Goal: Transaction & Acquisition: Purchase product/service

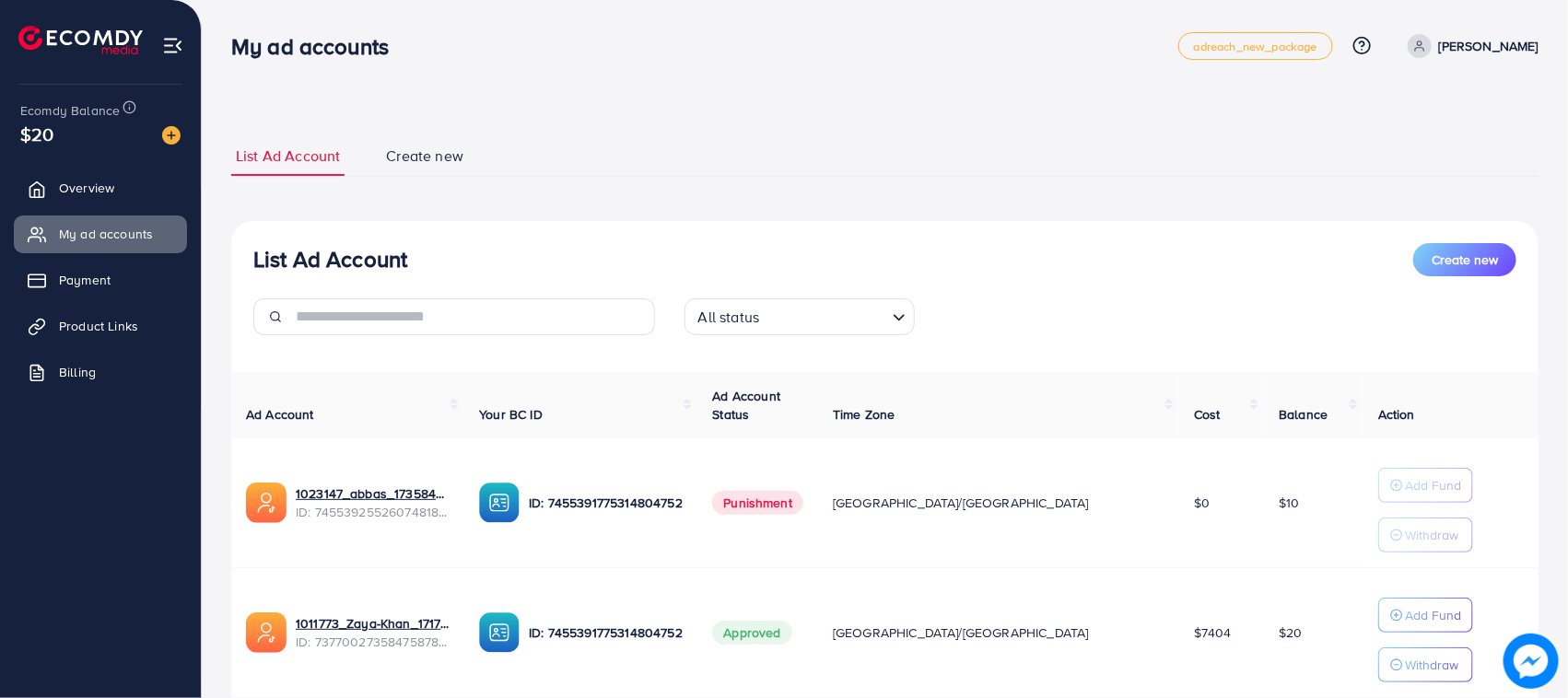
click at [80, 181] on span "Overview" at bounding box center [87, 188] width 56 height 19
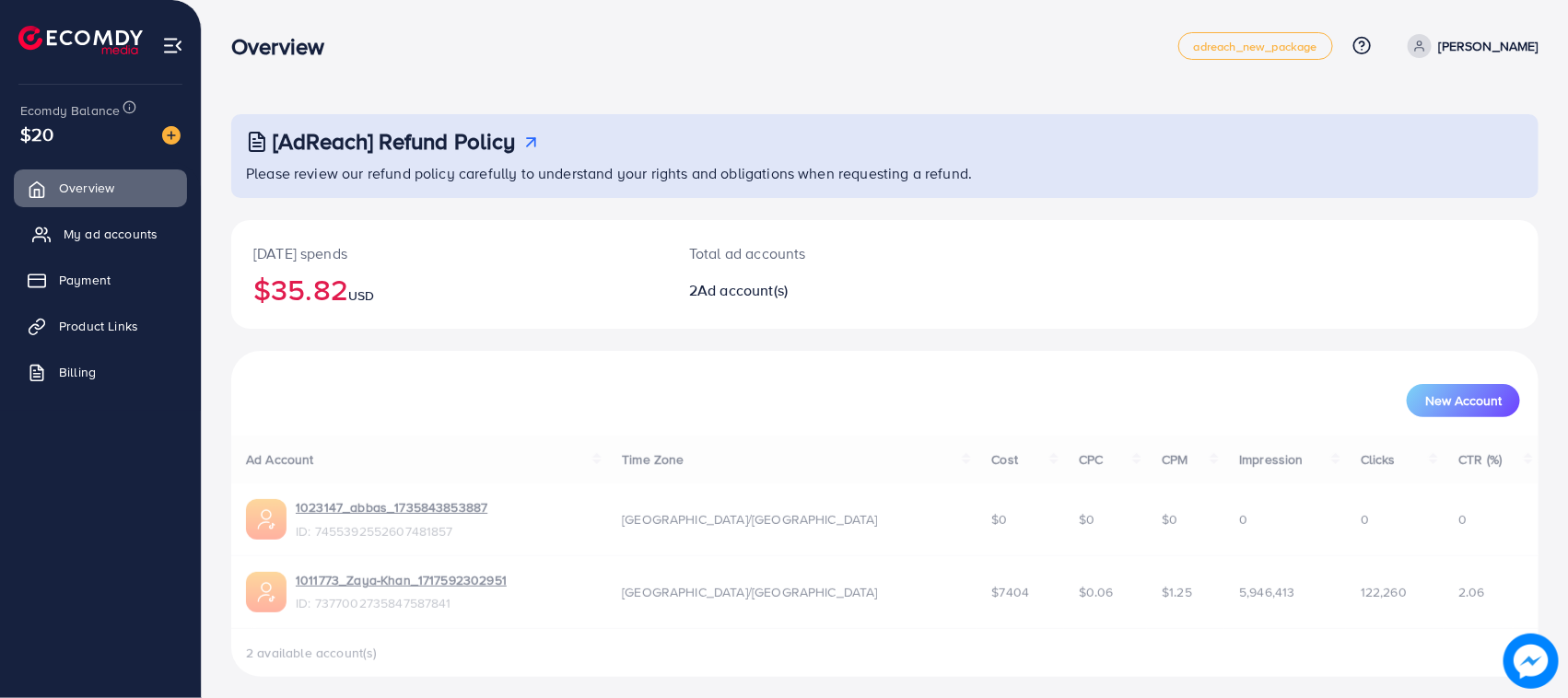
click at [129, 236] on span "My ad accounts" at bounding box center [111, 234] width 94 height 19
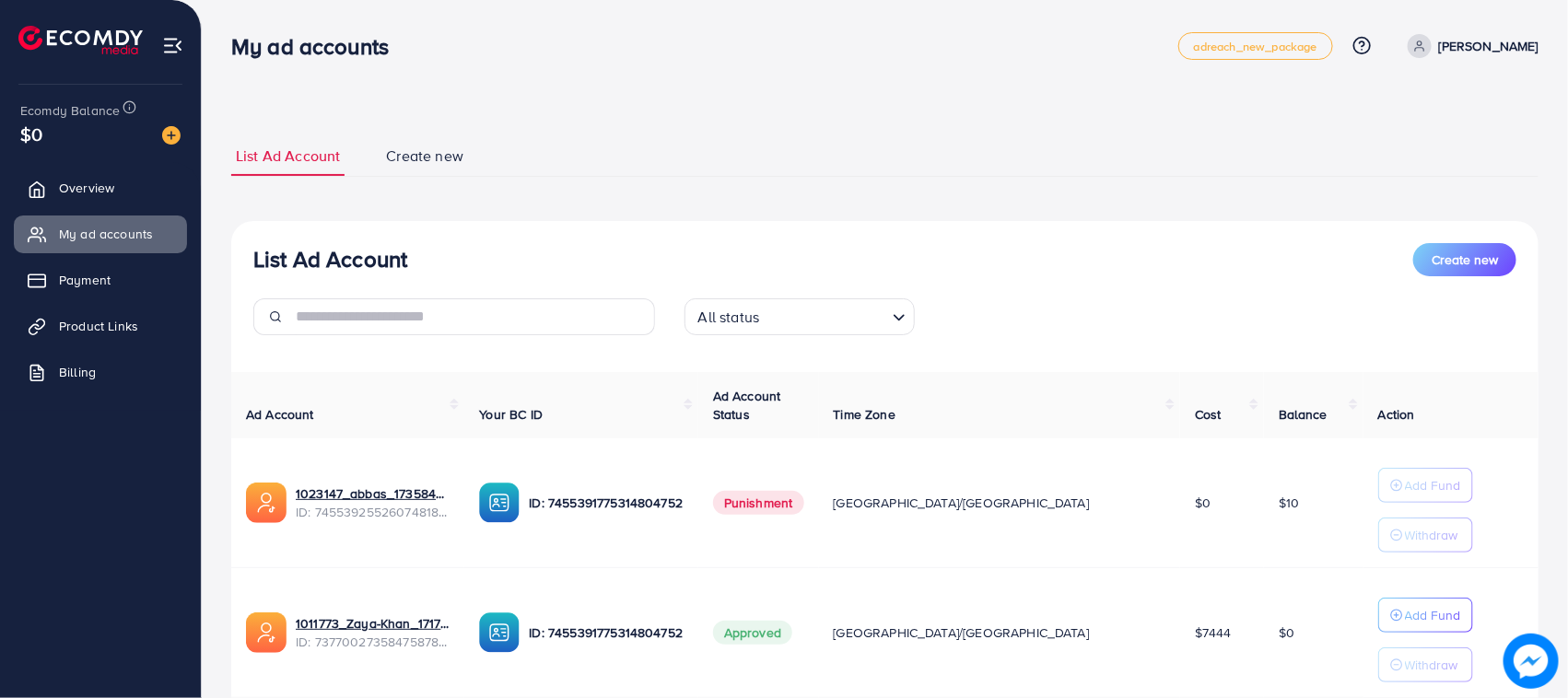
click at [166, 123] on div at bounding box center [164, 133] width 33 height 21
click at [168, 126] on div at bounding box center [171, 124] width 12 height 6
click at [171, 133] on img at bounding box center [171, 135] width 19 height 19
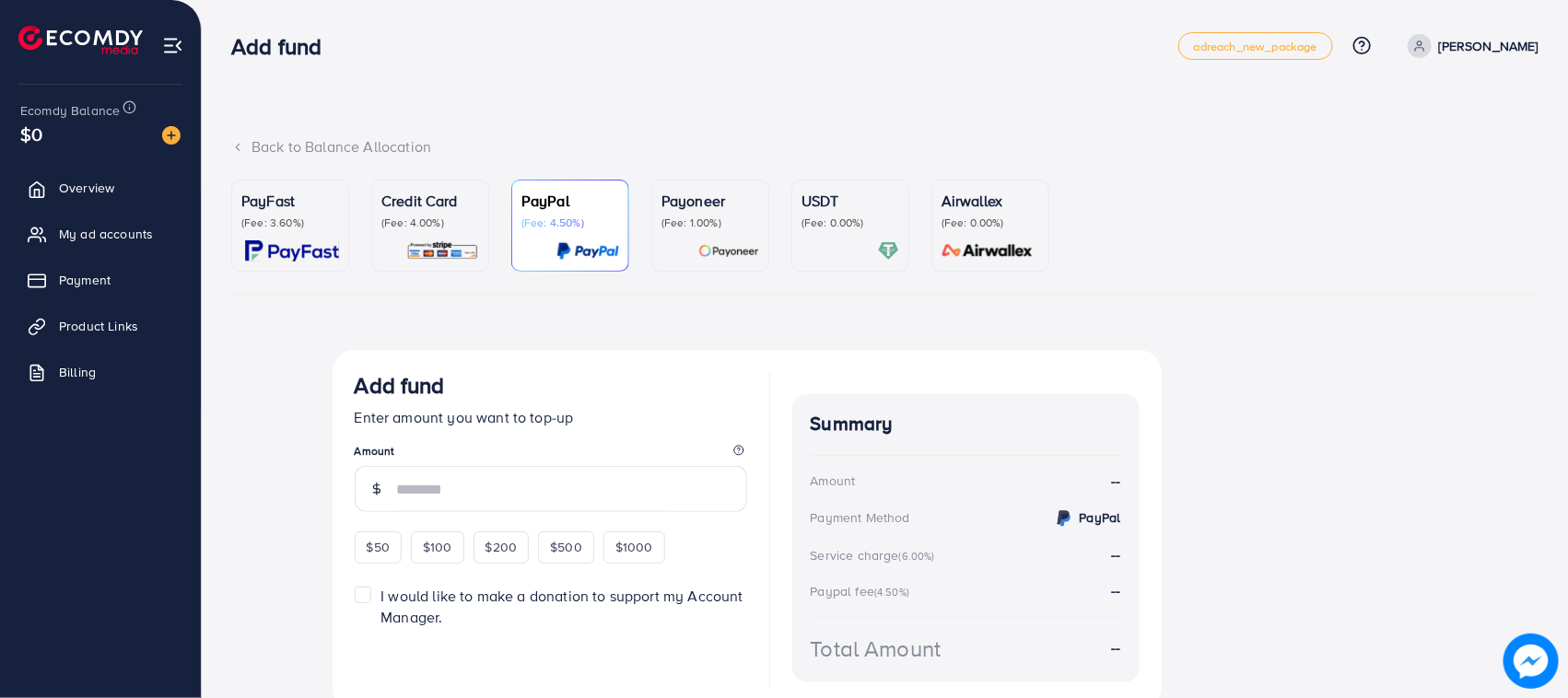
drag, startPoint x: 339, startPoint y: 115, endPoint x: 1325, endPoint y: 0, distance: 992.7
click at [794, 42] on div "Add fund" at bounding box center [704, 46] width 947 height 27
drag, startPoint x: 504, startPoint y: 156, endPoint x: 498, endPoint y: 57, distance: 99.2
click at [498, 57] on div "Add fund" at bounding box center [704, 46] width 947 height 27
click at [439, 226] on p "(Fee: 4.00%)" at bounding box center [430, 223] width 98 height 15
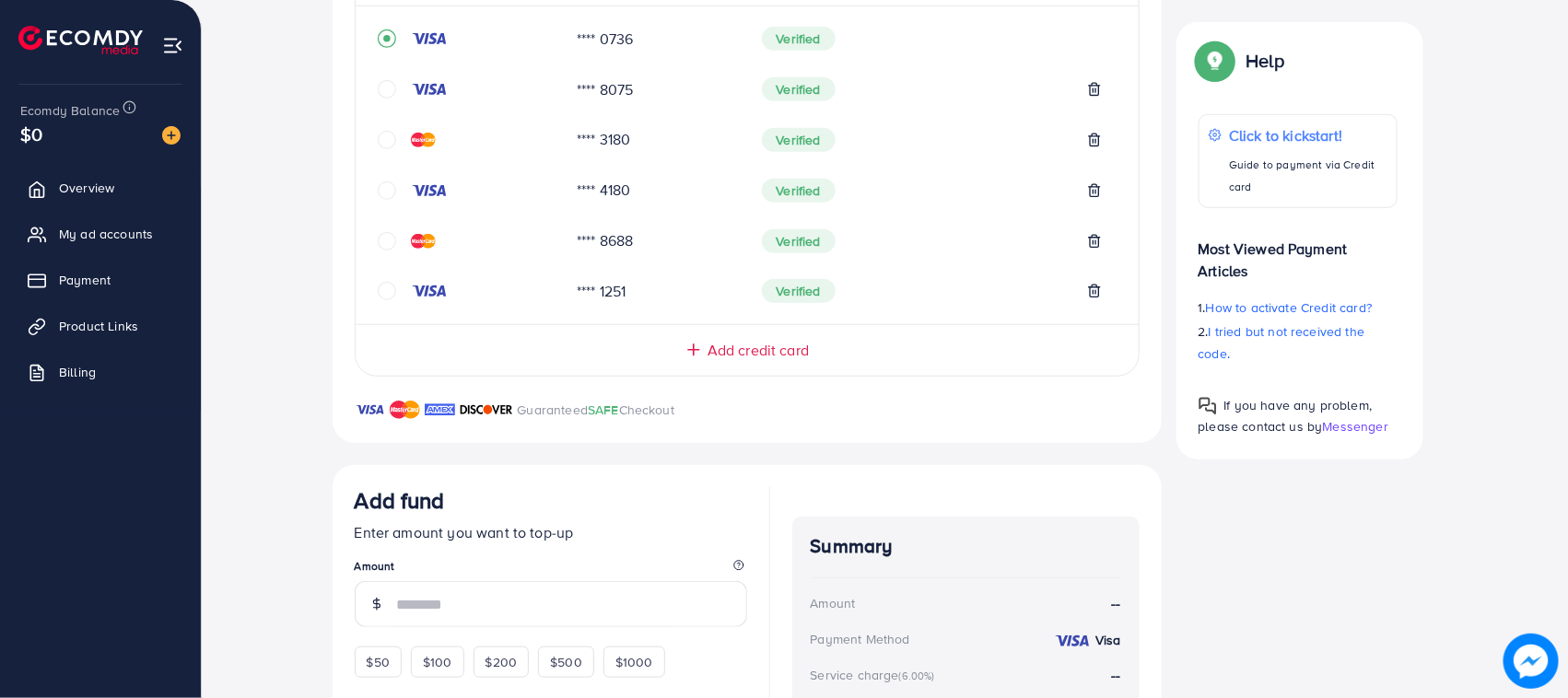
scroll to position [665, 0]
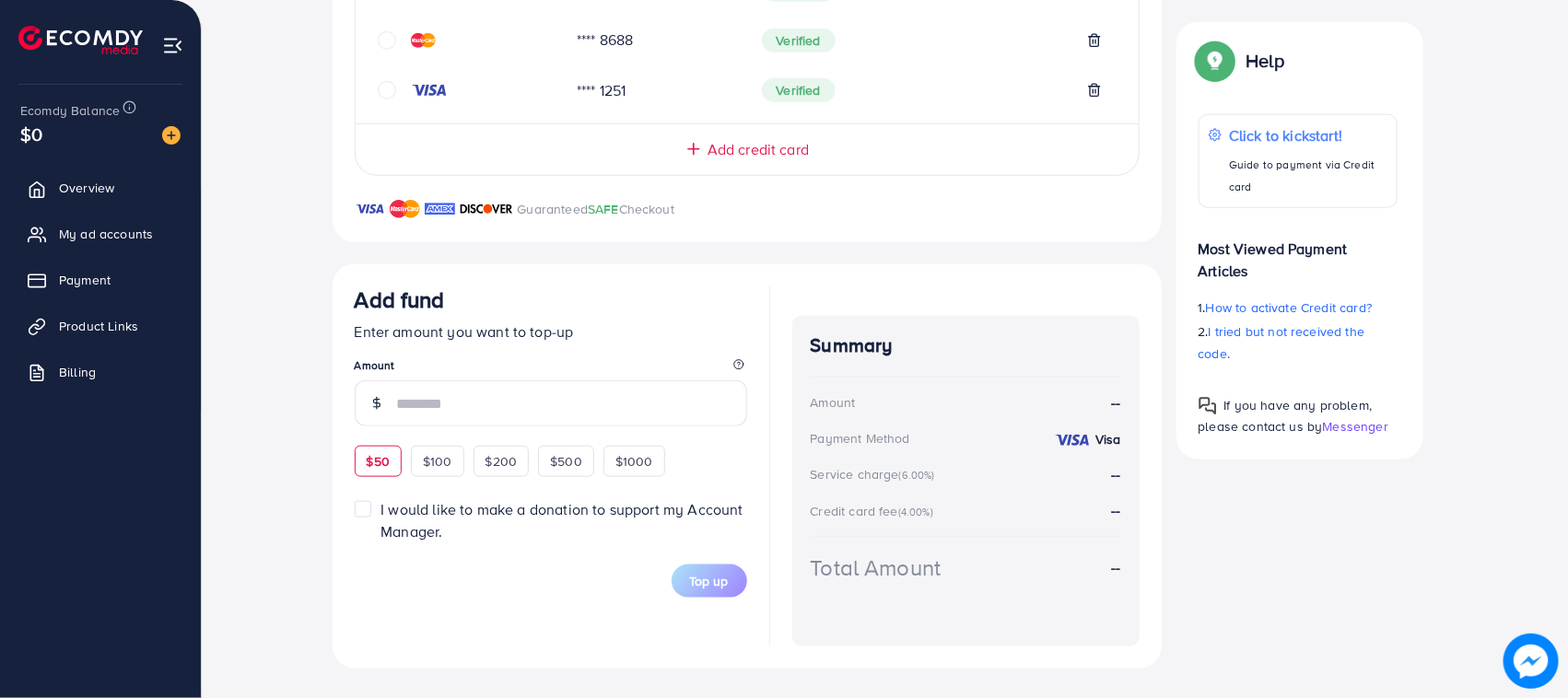
click at [374, 468] on span "$50" at bounding box center [378, 462] width 23 height 19
type input "**"
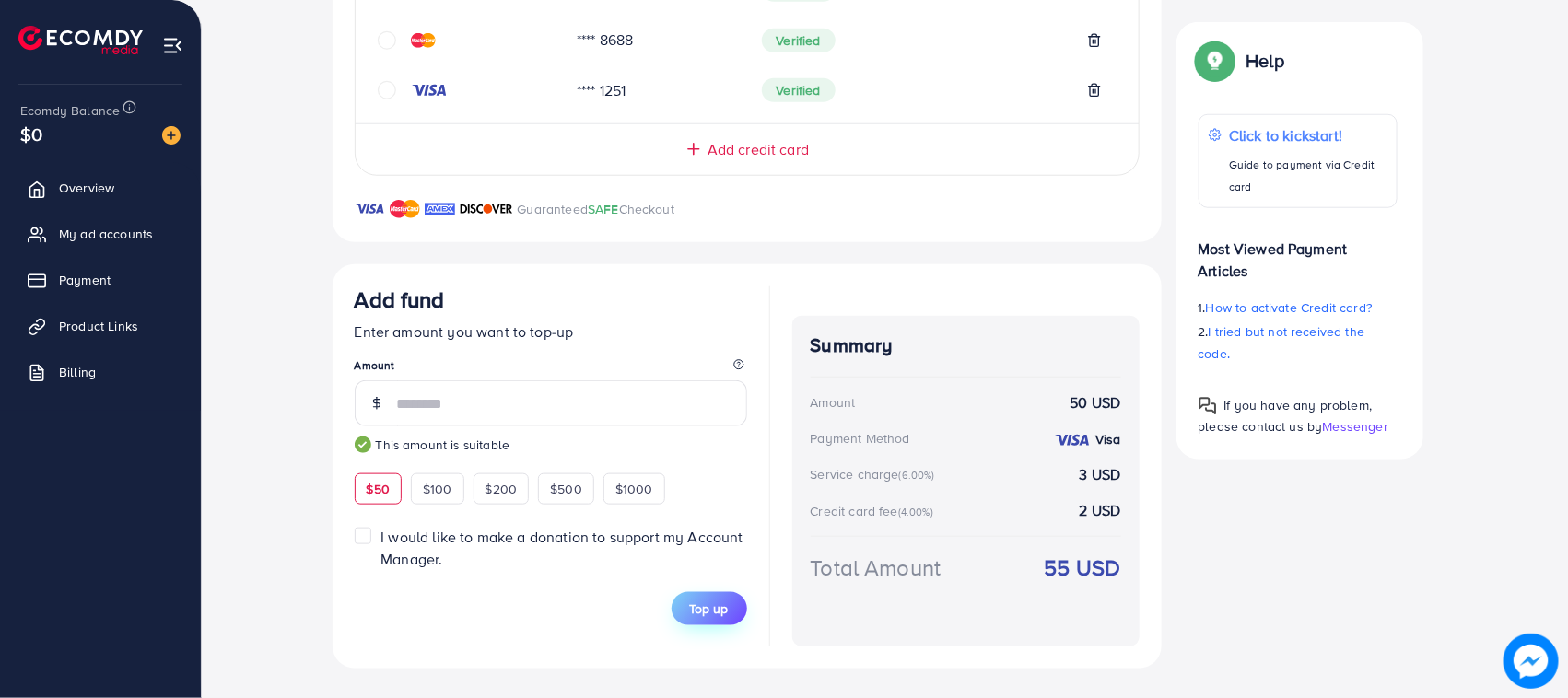
click at [705, 609] on span "Top up" at bounding box center [710, 609] width 39 height 19
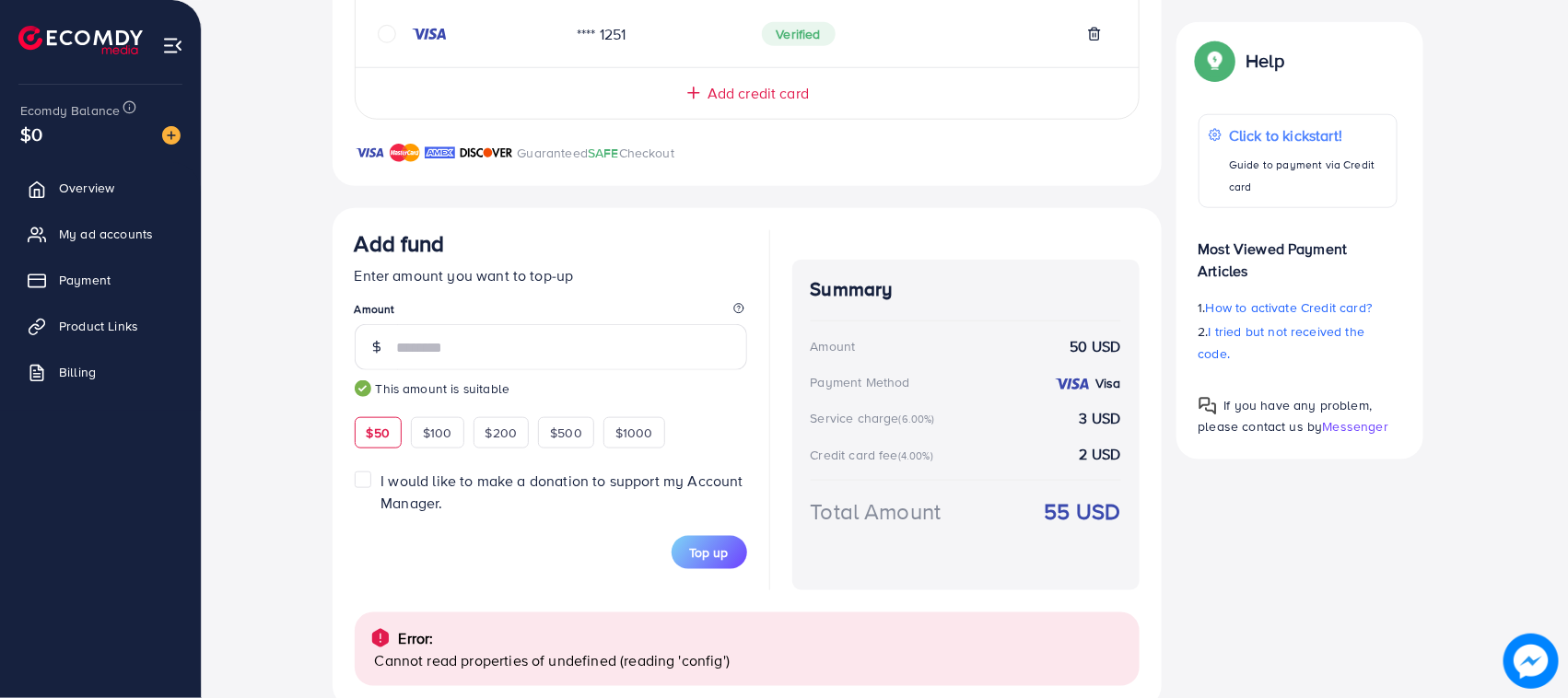
scroll to position [761, 0]
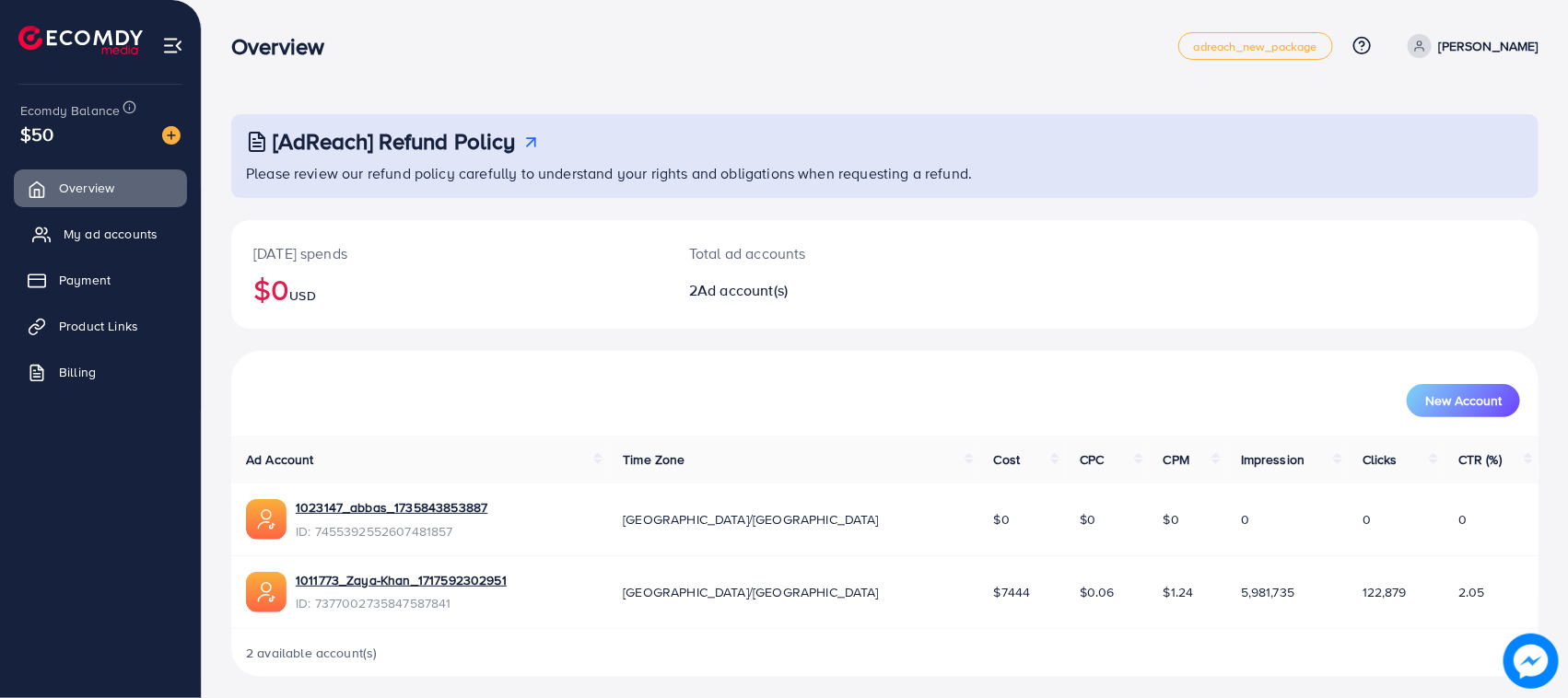
click at [110, 218] on link "My ad accounts" at bounding box center [100, 234] width 173 height 37
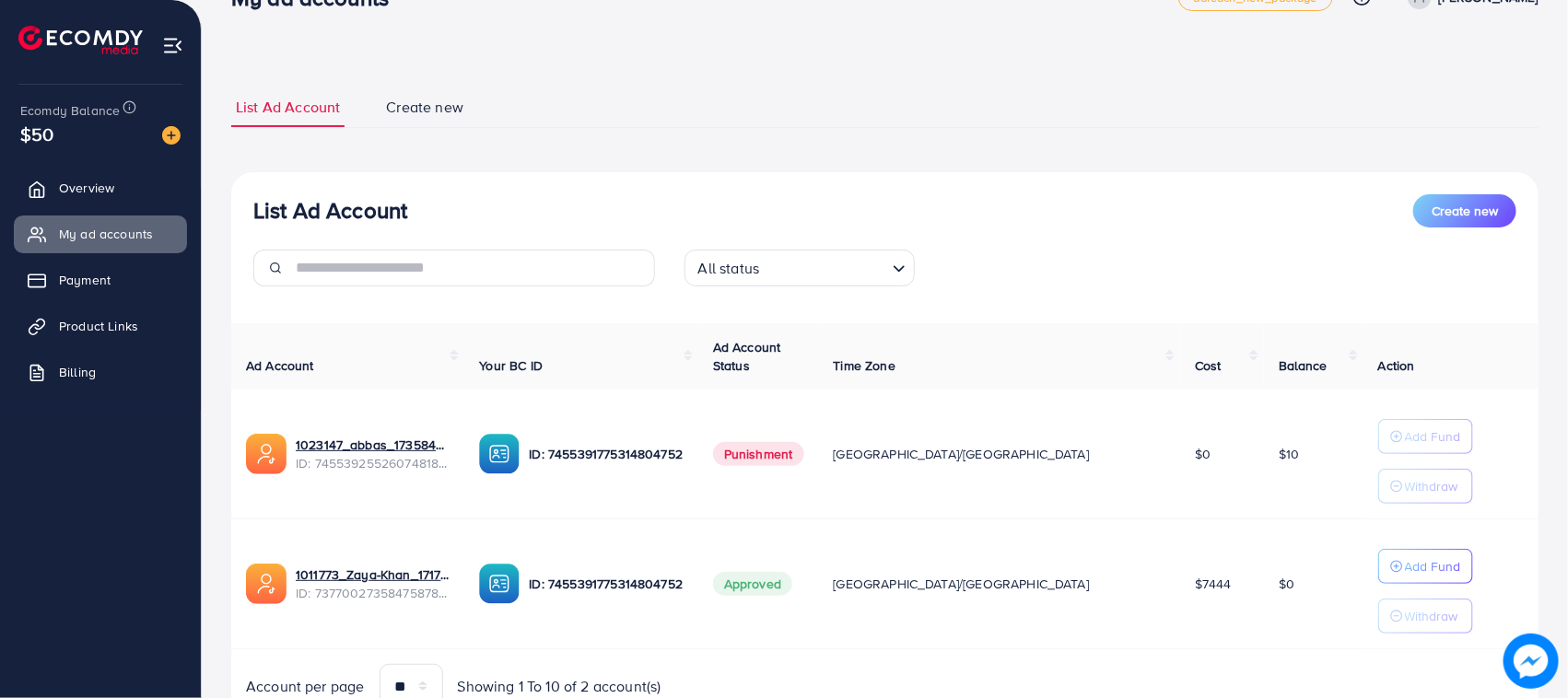
scroll to position [134, 0]
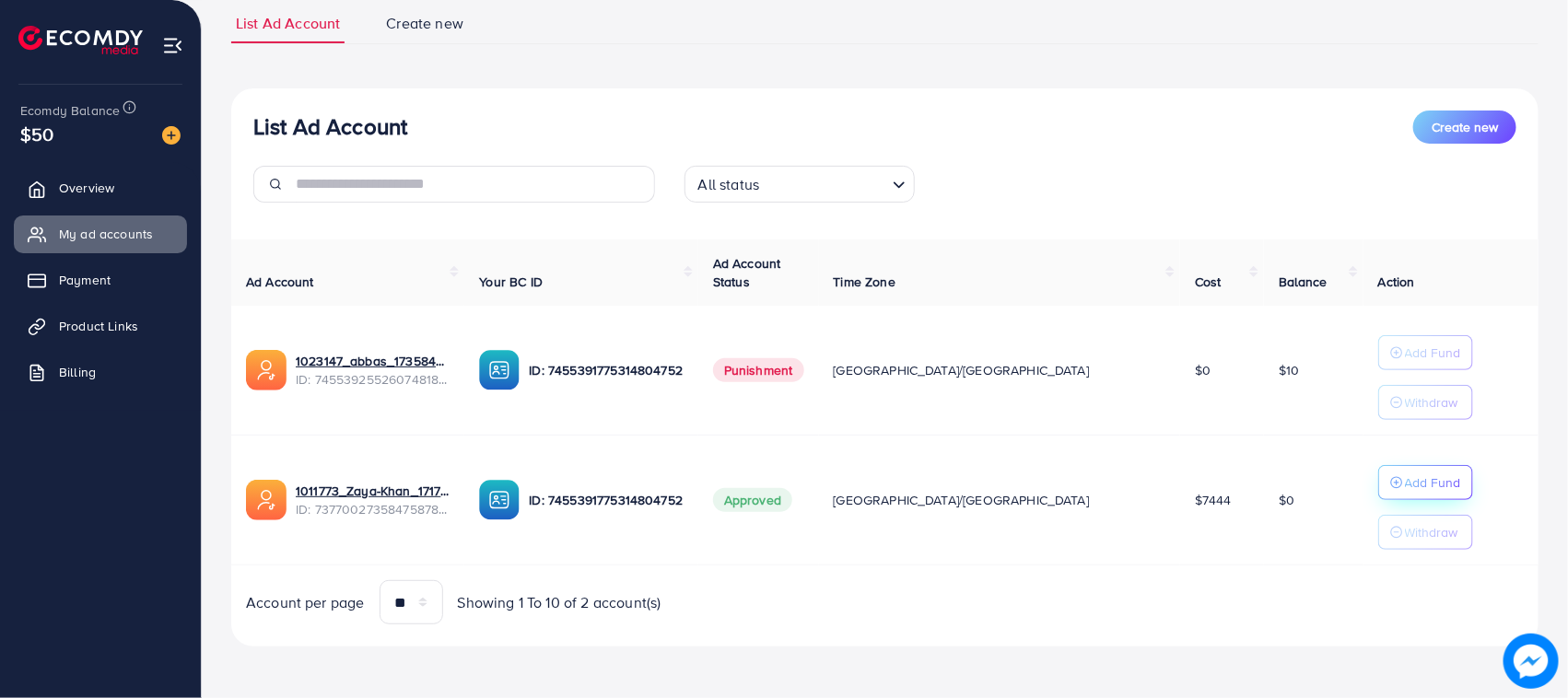
click at [1405, 476] on p "Add Fund" at bounding box center [1433, 483] width 56 height 22
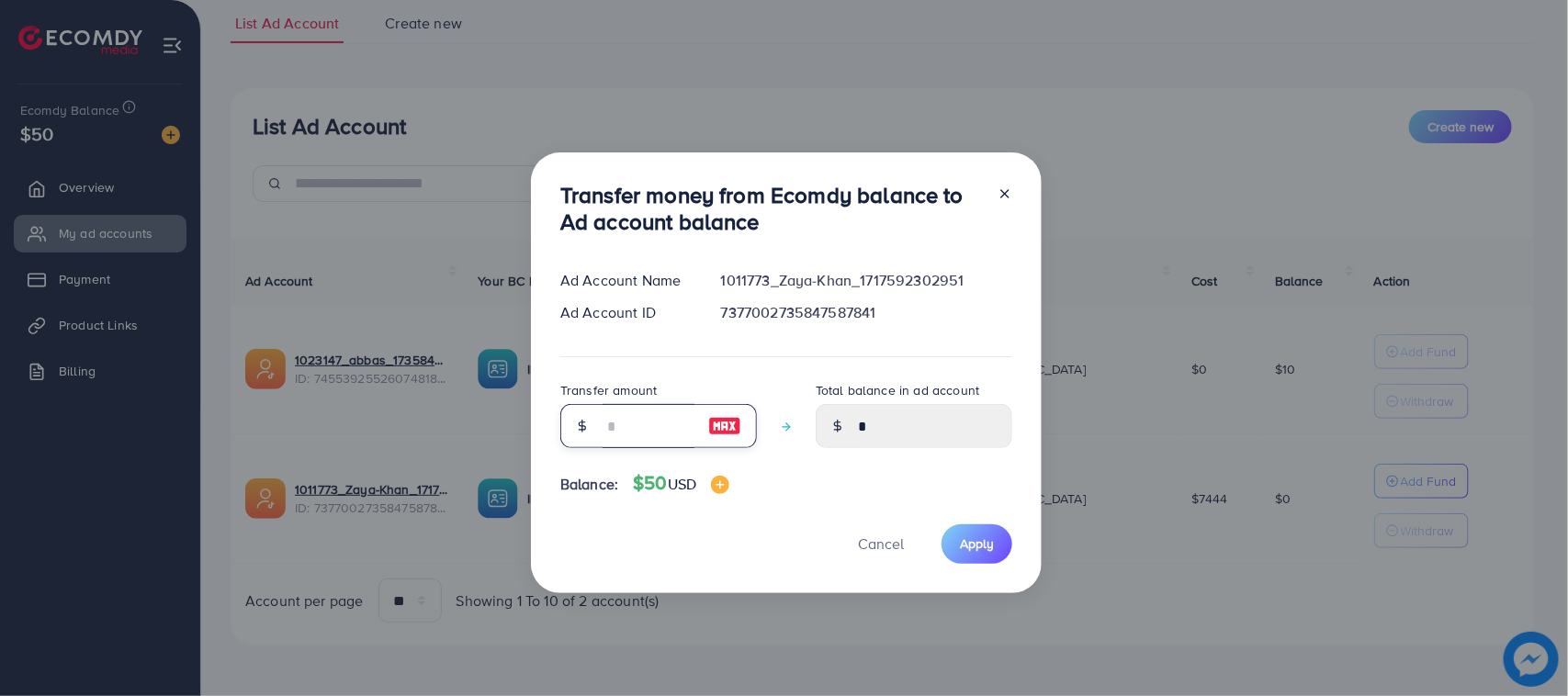
click at [621, 429] on input "number" at bounding box center [649, 426] width 92 height 44
type input "*"
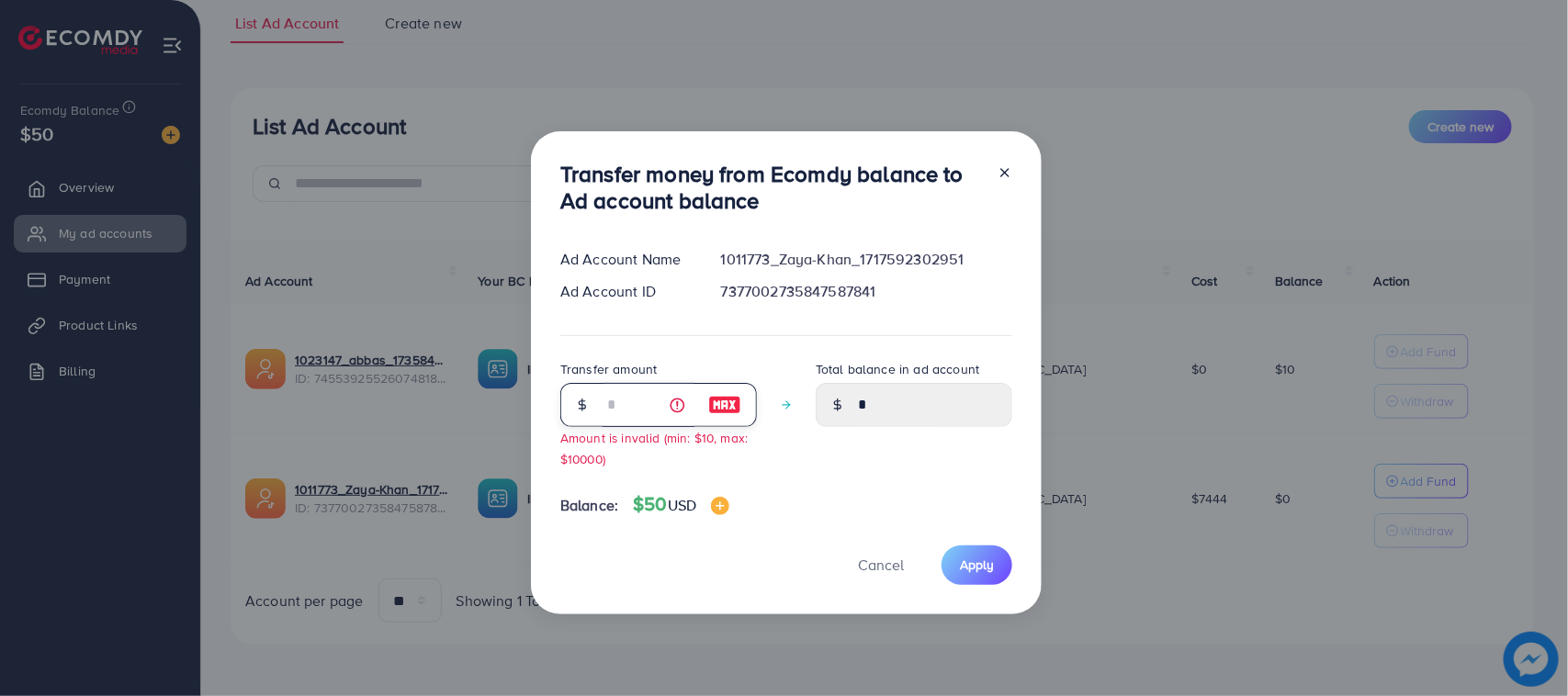
type input "****"
type input "**"
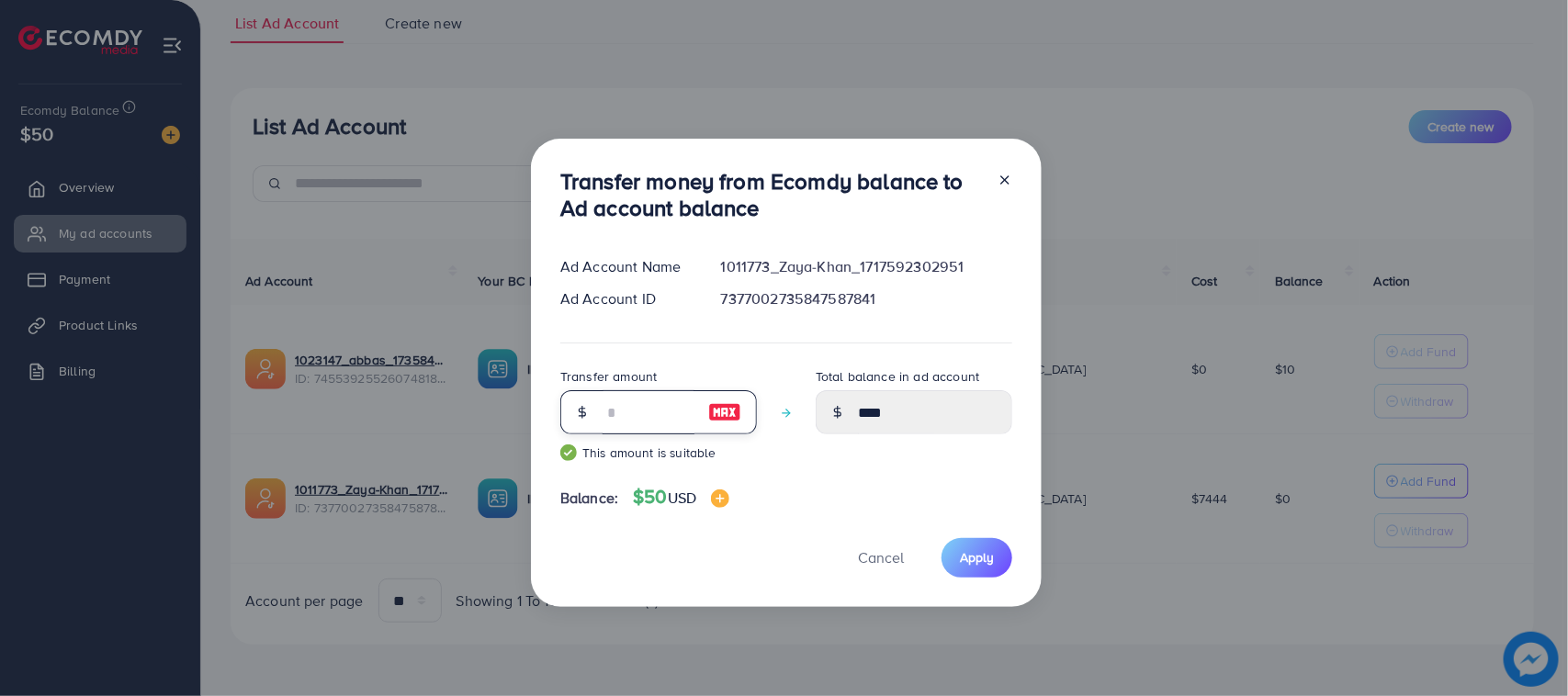
type input "*****"
type input "**"
click at [971, 556] on span "Apply" at bounding box center [976, 558] width 34 height 18
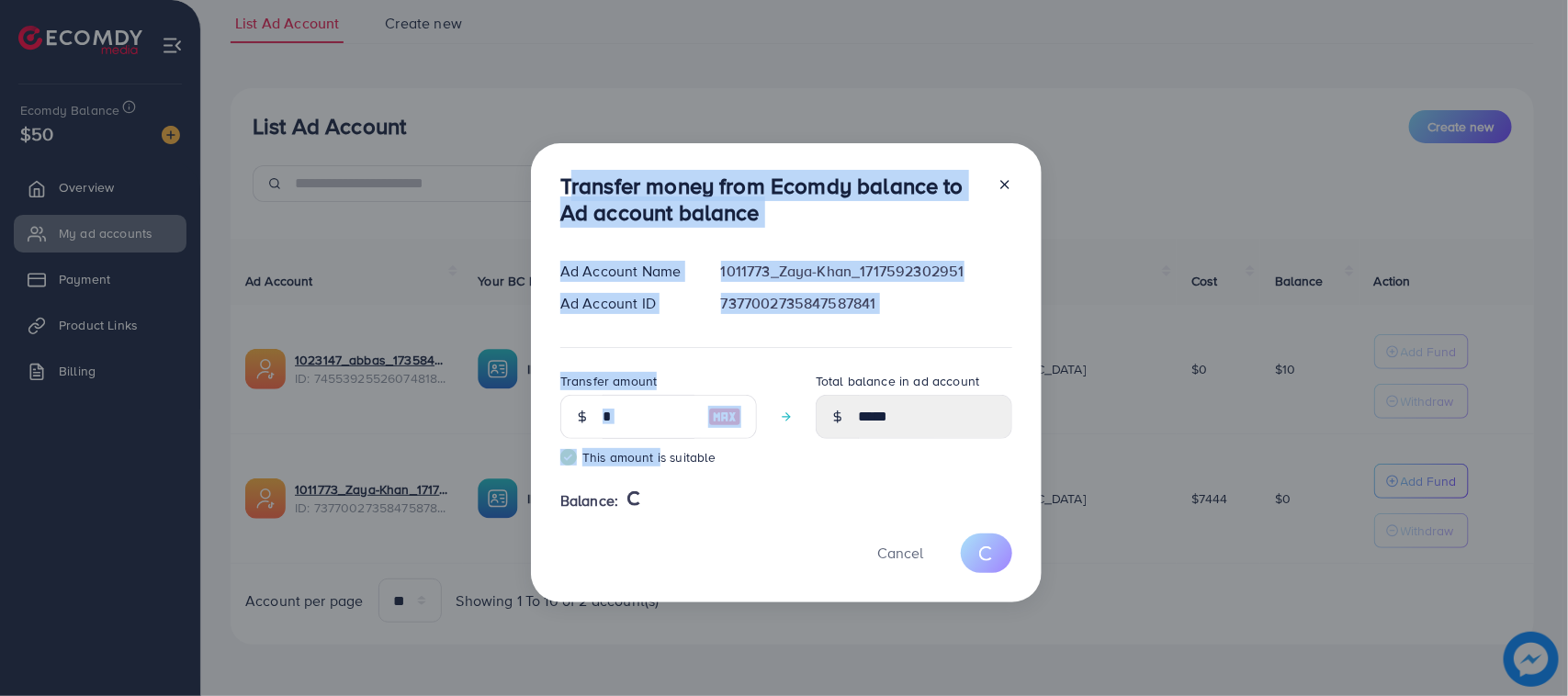
type input "*"
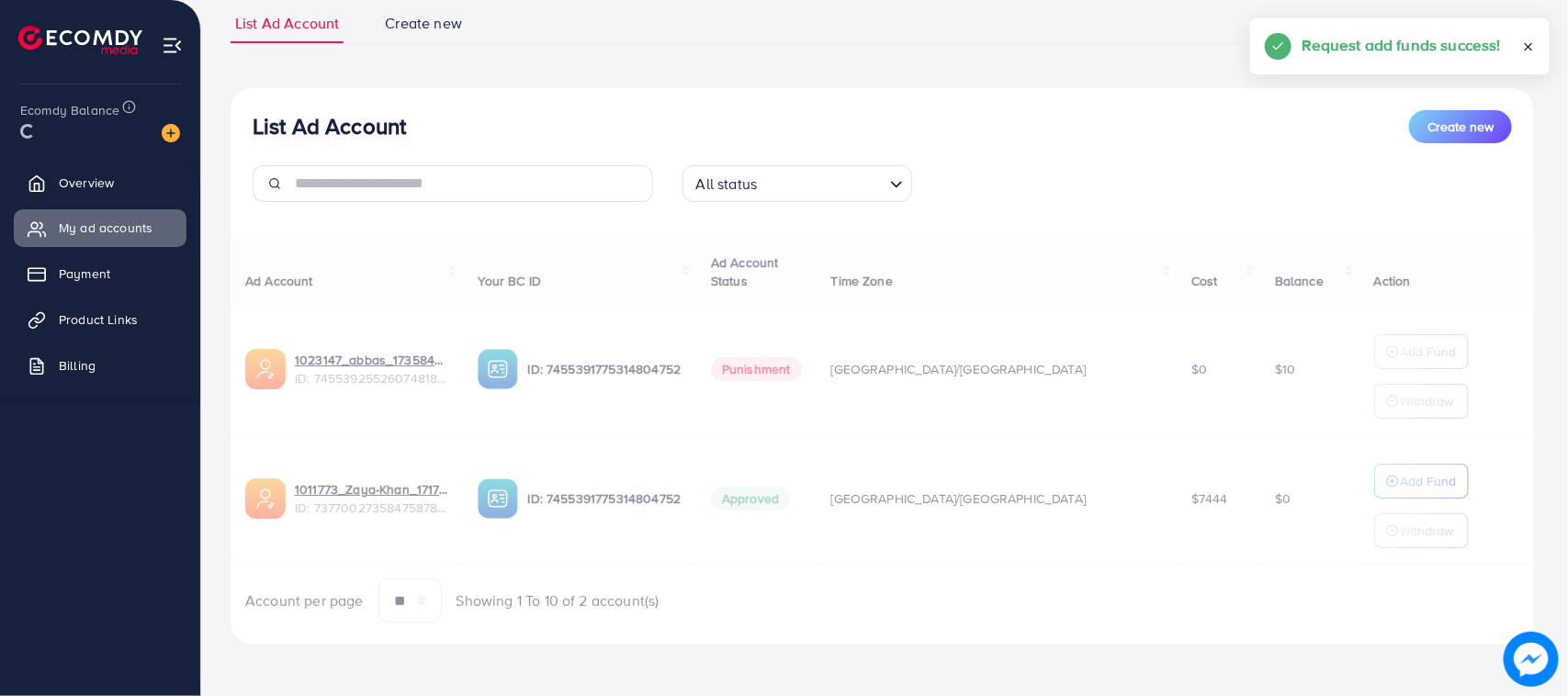
drag, startPoint x: 585, startPoint y: 249, endPoint x: 659, endPoint y: 515, distance: 276.1
